Goal: Information Seeking & Learning: Learn about a topic

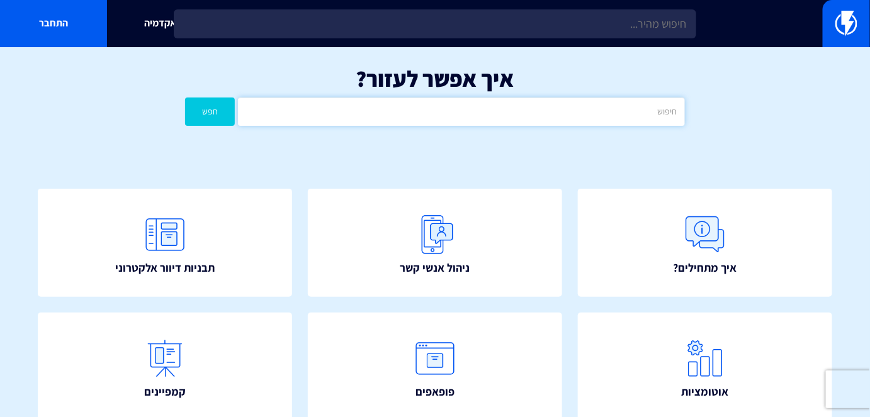
click at [509, 108] on input "text" at bounding box center [461, 112] width 446 height 28
type input "קופון דינמיים"
click at [184, 110] on div "איך אפשר לעזור? קופון דינמיים חפש" at bounding box center [435, 99] width 870 height 104
click at [207, 111] on button "חפש" at bounding box center [210, 112] width 50 height 28
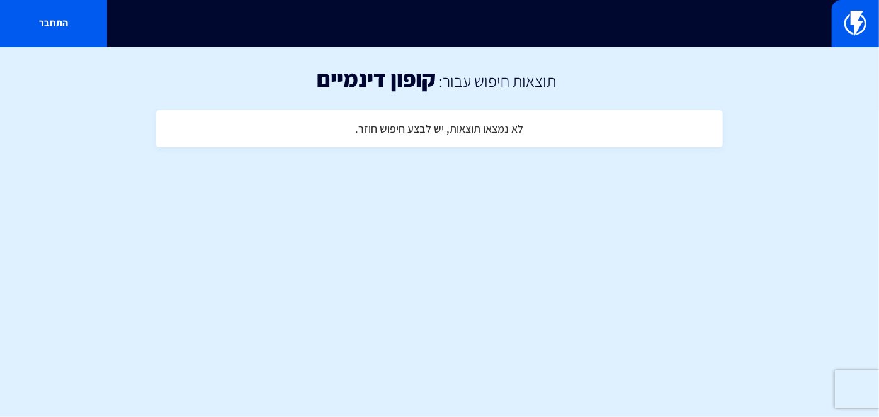
click at [825, 23] on div "התחבר" at bounding box center [439, 23] width 879 height 47
click at [839, 24] on link at bounding box center [855, 23] width 47 height 47
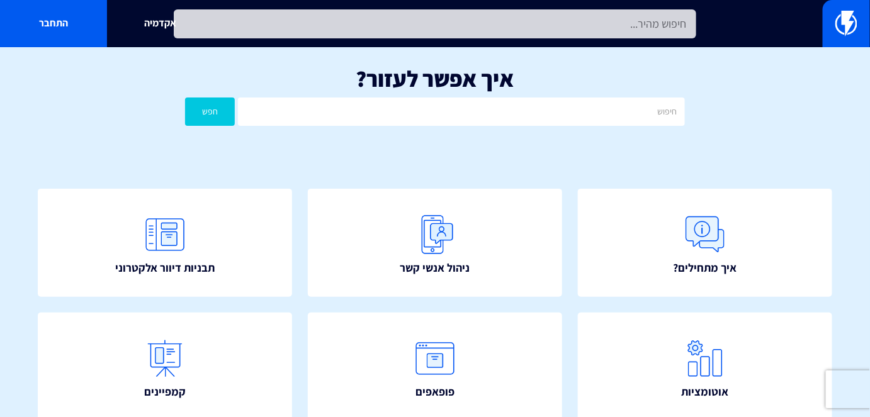
click at [623, 25] on input "text" at bounding box center [435, 23] width 522 height 29
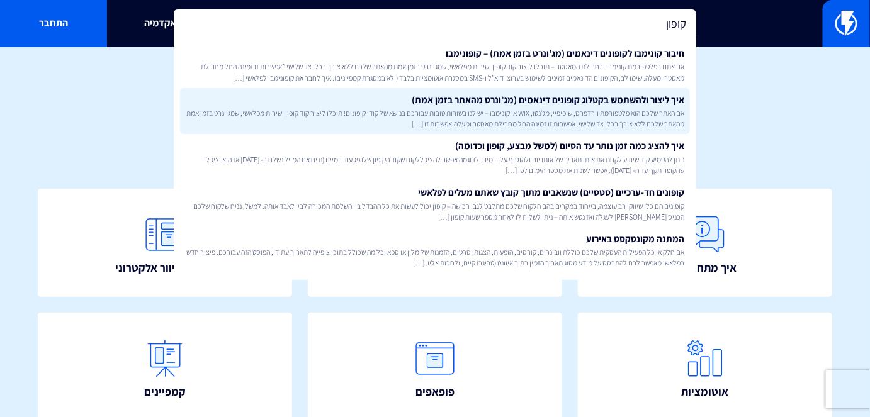
type input "קופון"
click at [623, 106] on link "איך ליצור ולהשתמש בקטלוג קופונים דינאמים (מג’ונרט מהאתר בזמן אמת) אם האתר שלכם …" at bounding box center [434, 111] width 509 height 47
